Goal: Task Accomplishment & Management: Use online tool/utility

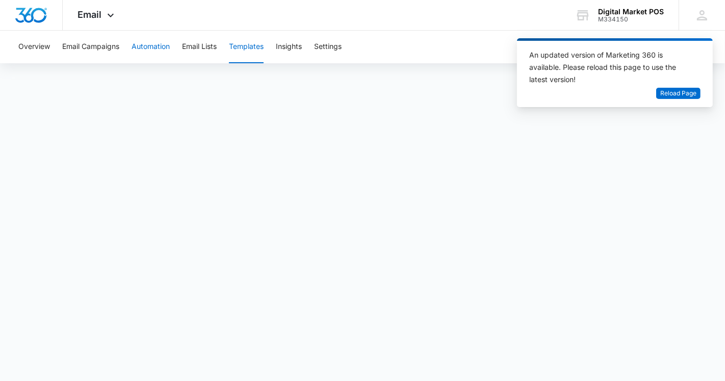
click at [152, 47] on button "Automation" at bounding box center [151, 47] width 38 height 33
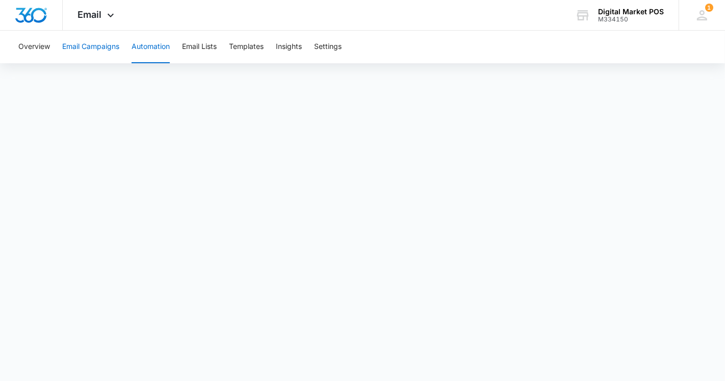
click at [97, 44] on button "Email Campaigns" at bounding box center [90, 47] width 57 height 33
click at [450, 33] on div "Overview Email Campaigns Automation Email Lists Templates Insights Settings" at bounding box center [362, 47] width 701 height 33
drag, startPoint x: 454, startPoint y: 32, endPoint x: 424, endPoint y: 24, distance: 31.2
click at [424, 24] on div "Email Apps Reputation Websites Forms CRM Email Social Content Ads Intelligence …" at bounding box center [362, 15] width 725 height 31
